Goal: Ask a question

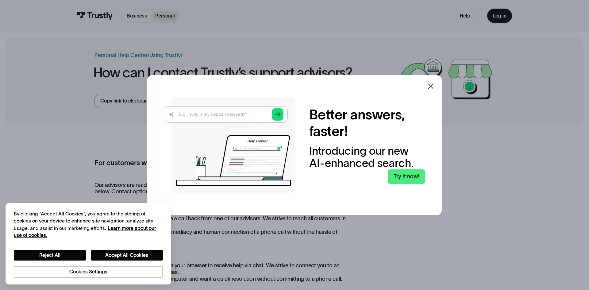
click at [429, 86] on icon at bounding box center [430, 85] width 5 height 5
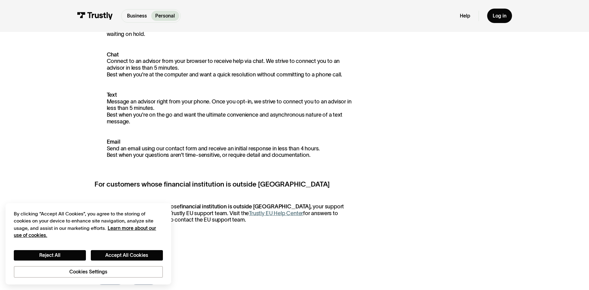
scroll to position [214, 0]
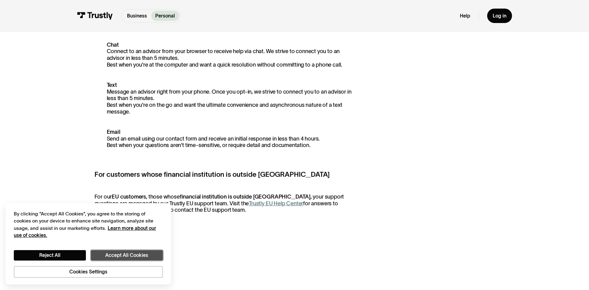
click at [125, 258] on button "Accept All Cookies" at bounding box center [127, 255] width 72 height 10
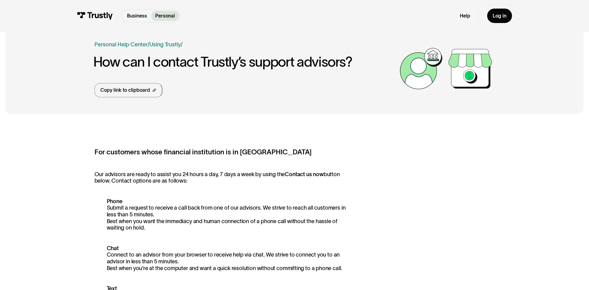
scroll to position [0, 0]
